Goal: Information Seeking & Learning: Learn about a topic

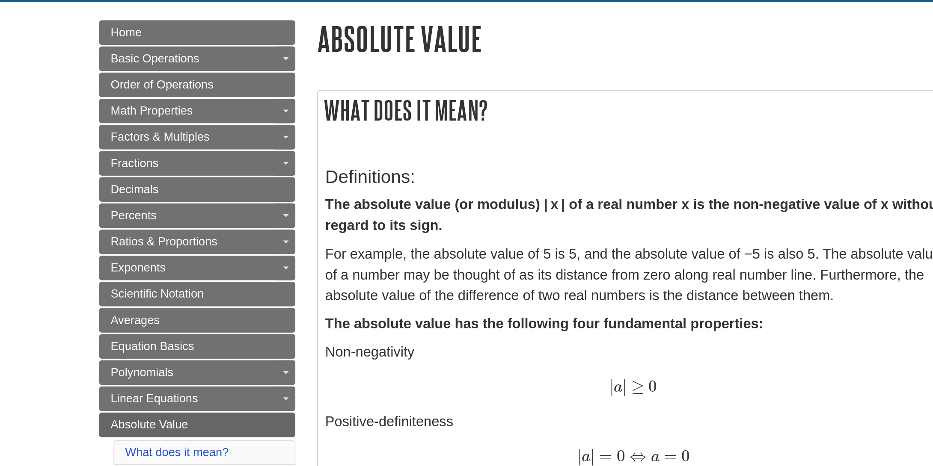
scroll to position [46, 0]
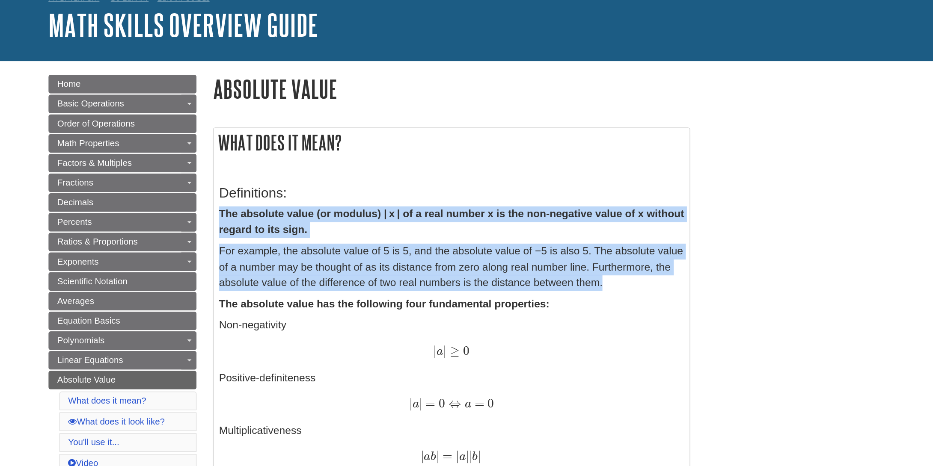
drag, startPoint x: 350, startPoint y: 211, endPoint x: 652, endPoint y: 269, distance: 307.0
copy div "The absolute value (or modulus) | x | of a real number x is the non-negative va…"
